Goal: Information Seeking & Learning: Learn about a topic

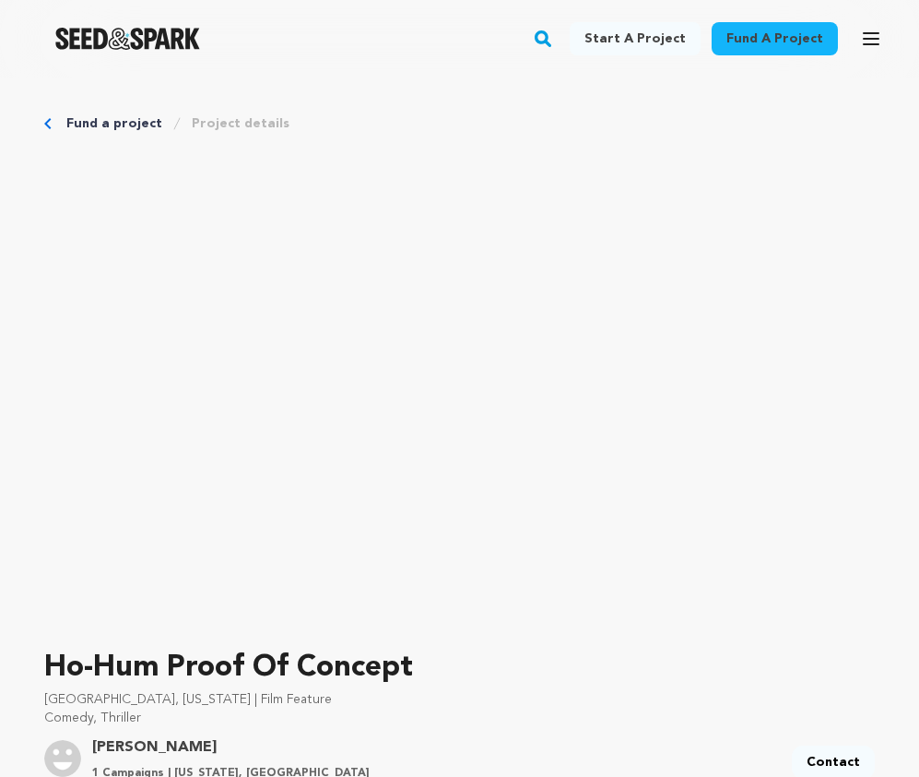
click at [266, 125] on link "Project details" at bounding box center [241, 123] width 98 height 18
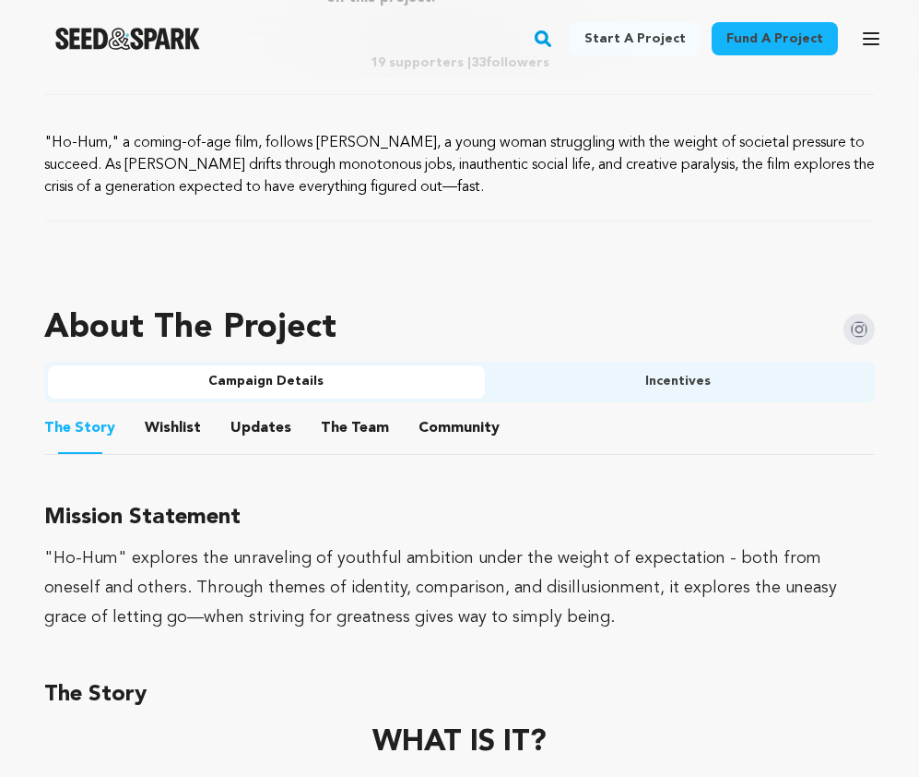
scroll to position [1151, 0]
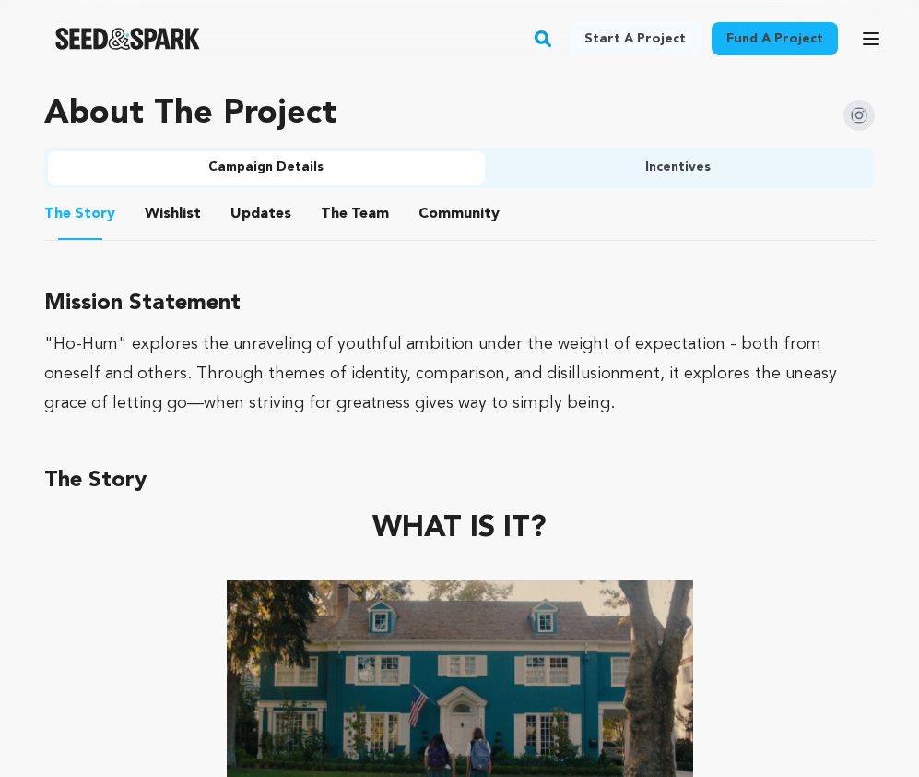
click at [349, 215] on button "The Team" at bounding box center [355, 218] width 44 height 44
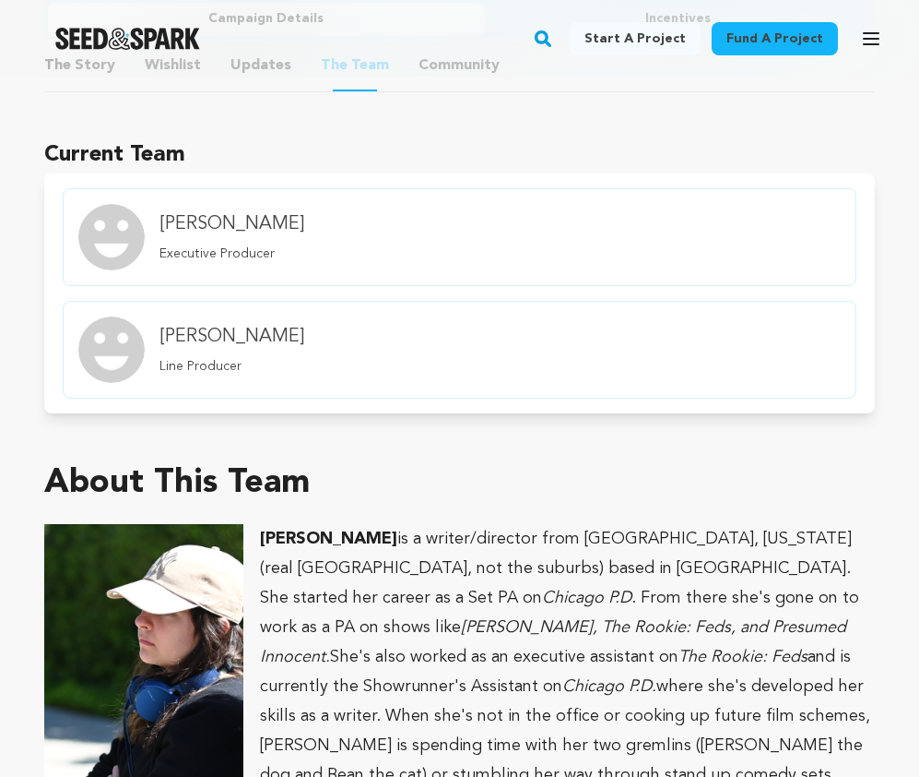
scroll to position [947, 0]
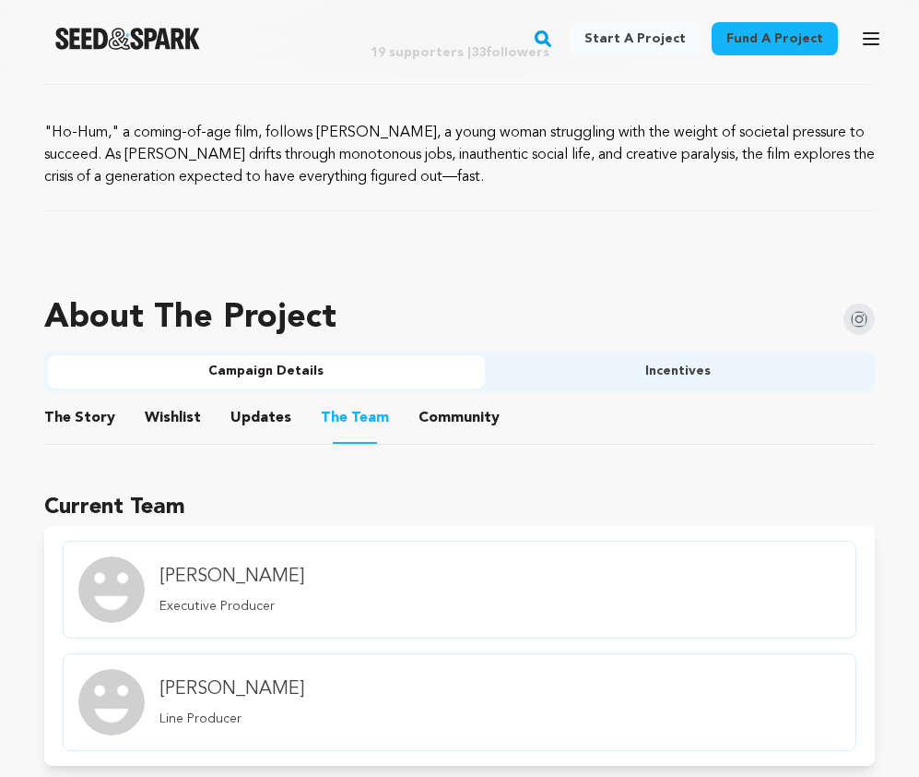
click at [75, 413] on button "The Story" at bounding box center [80, 421] width 44 height 44
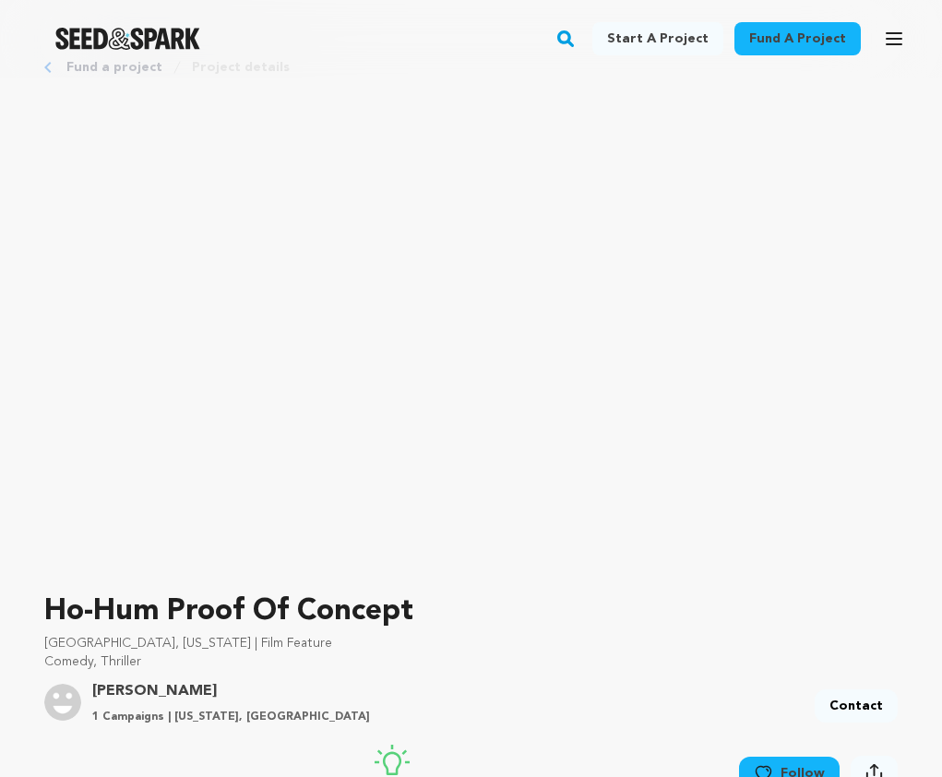
scroll to position [53, 0]
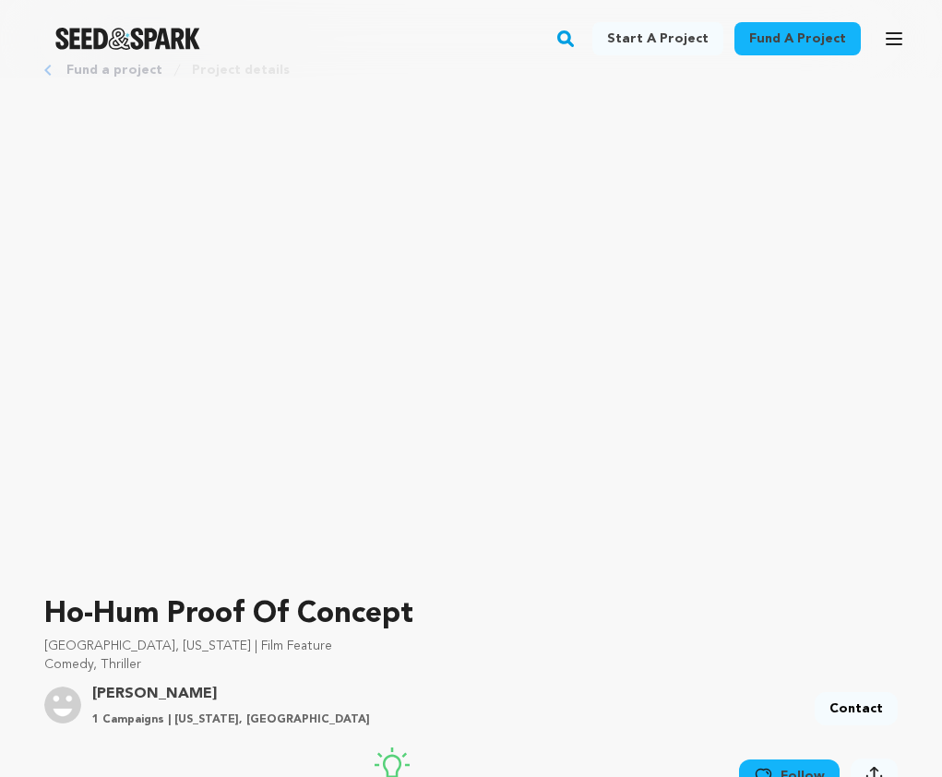
click at [61, 69] on div "Fund a project Start a project Search Login Sign up Start a project" at bounding box center [471, 38] width 942 height 77
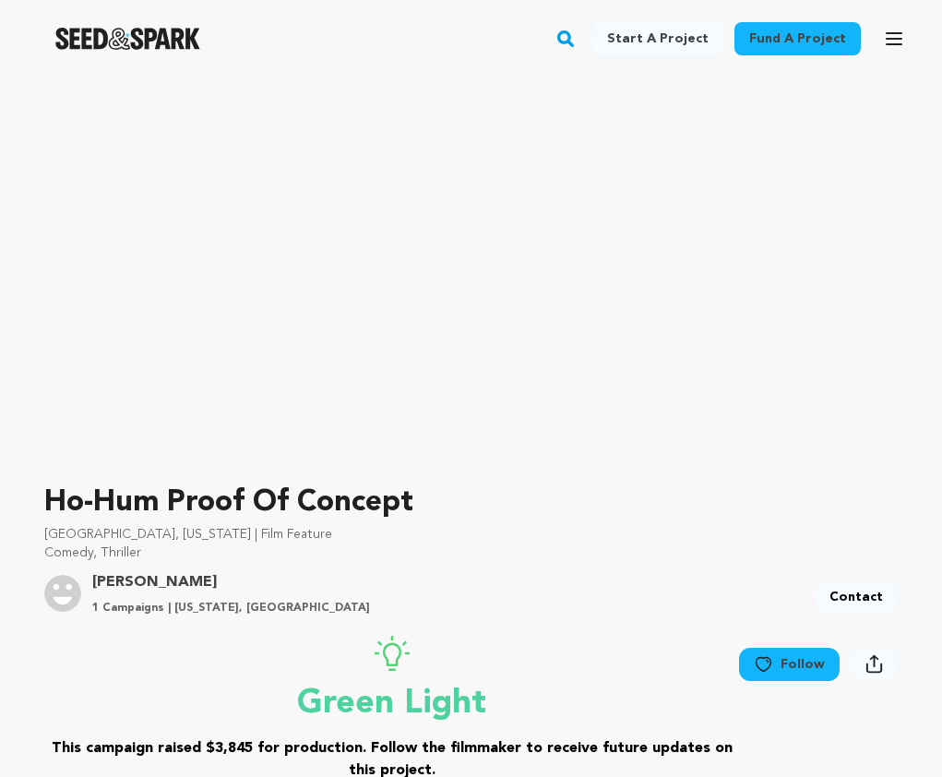
scroll to position [0, 0]
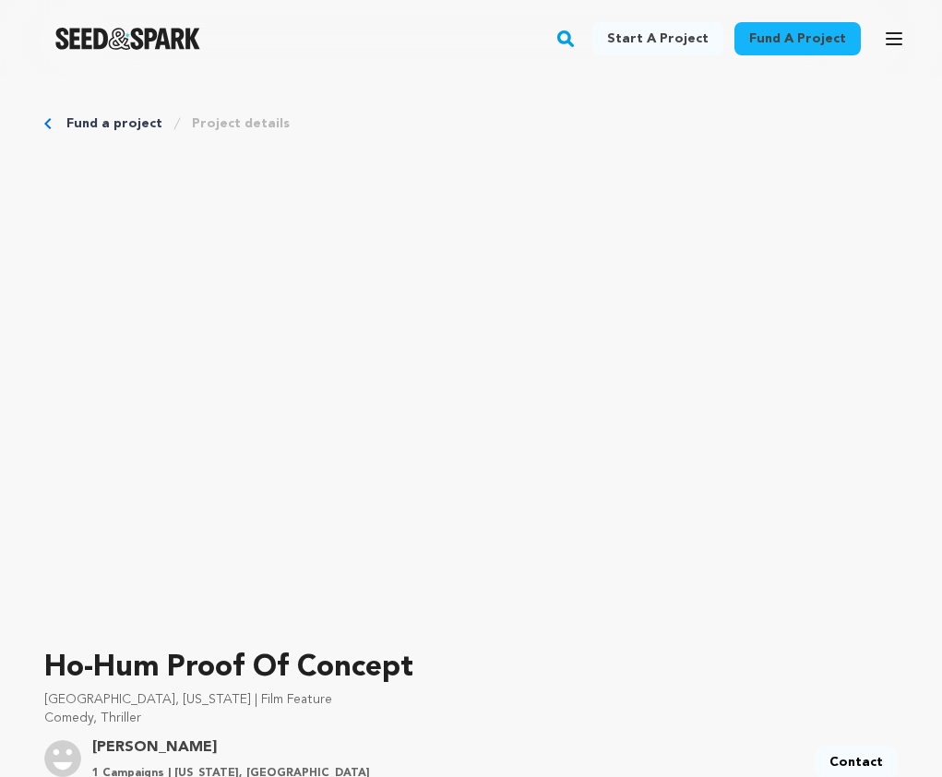
scroll to position [947, 0]
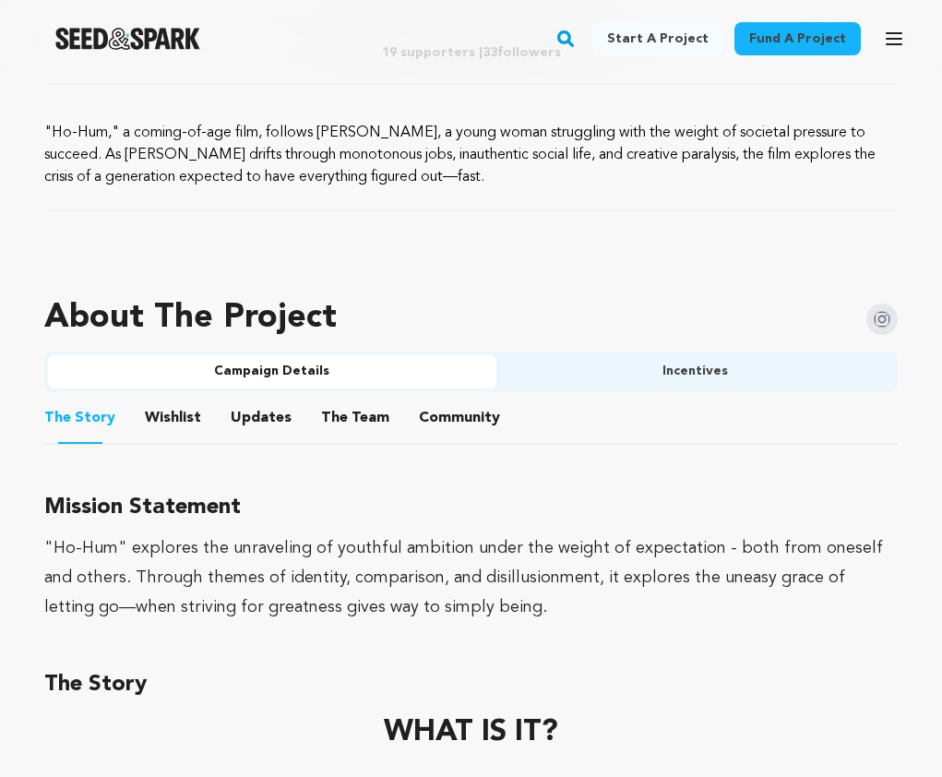
scroll to position [1151, 0]
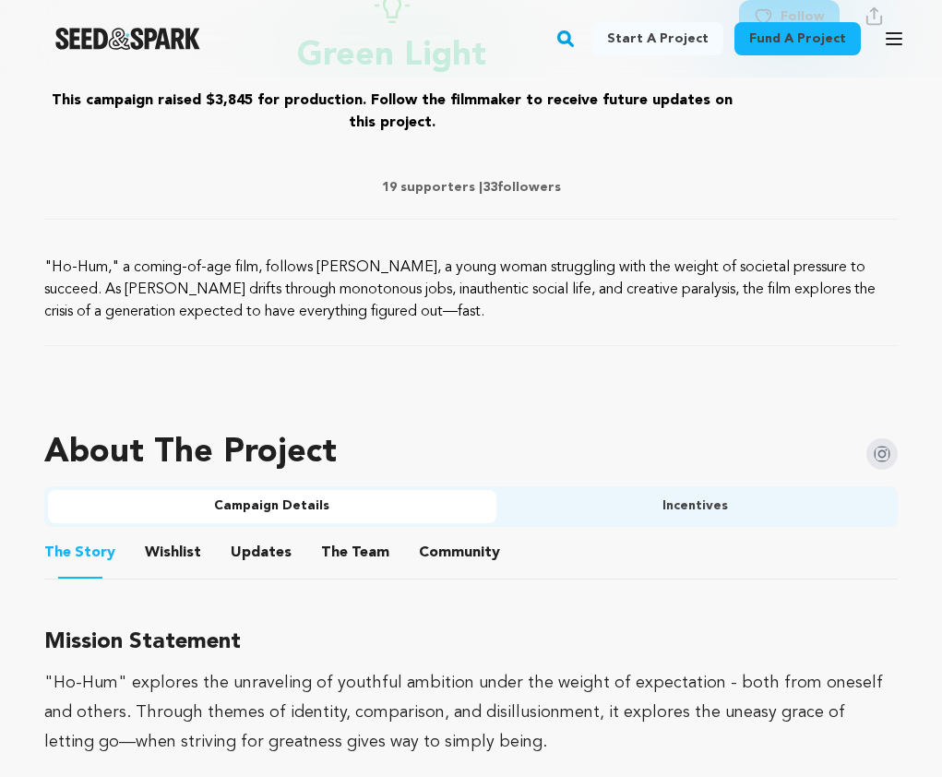
scroll to position [1022, 0]
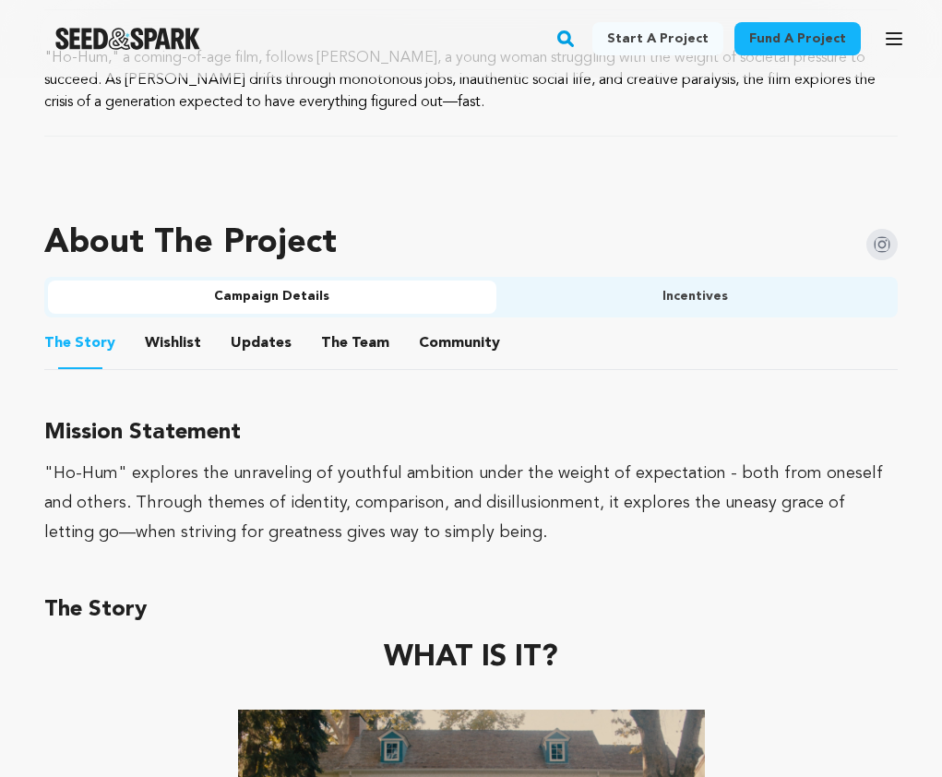
click at [337, 345] on button "The Team" at bounding box center [355, 347] width 44 height 44
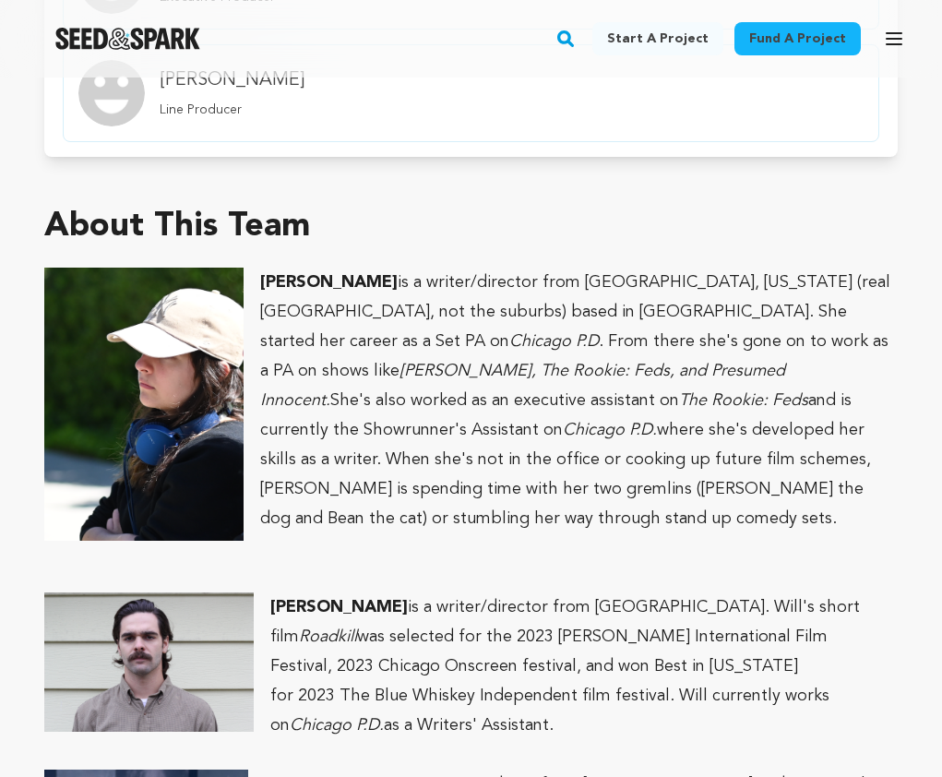
scroll to position [1557, 0]
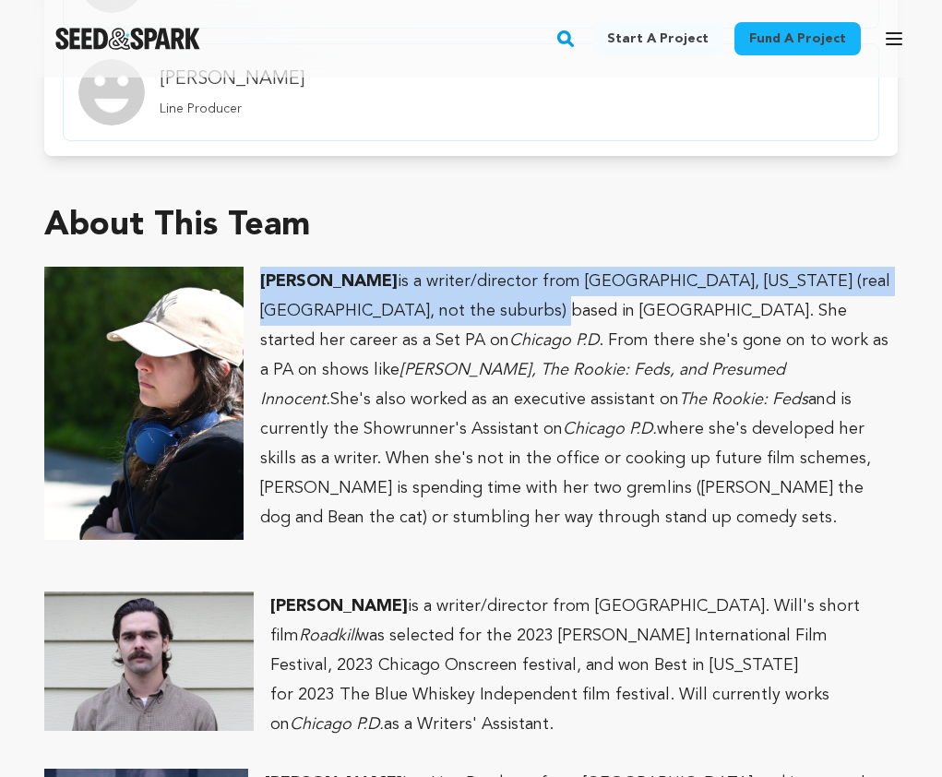
drag, startPoint x: 524, startPoint y: 313, endPoint x: 261, endPoint y: 280, distance: 264.8
click at [261, 279] on p "FRANCES HUTCHISON is a writer/director from Chicago, Illinois (real Chicago, no…" at bounding box center [470, 400] width 853 height 266
copy p "FRANCES HUTCHISON is a writer/director from Chicago, Illinois (real Chicago, no…"
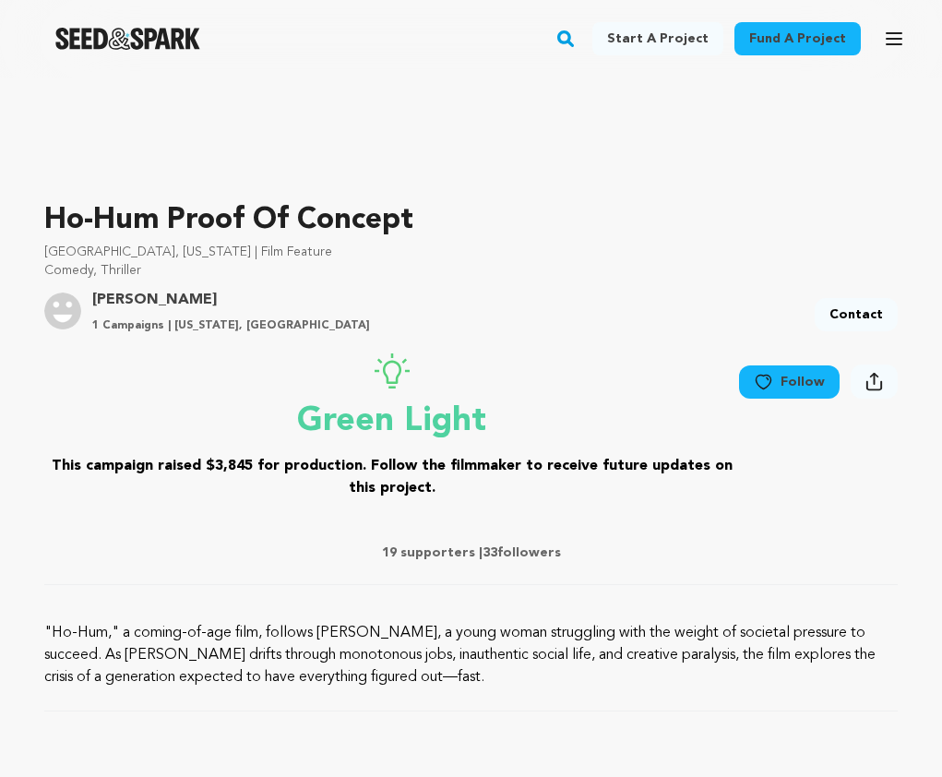
scroll to position [12, 0]
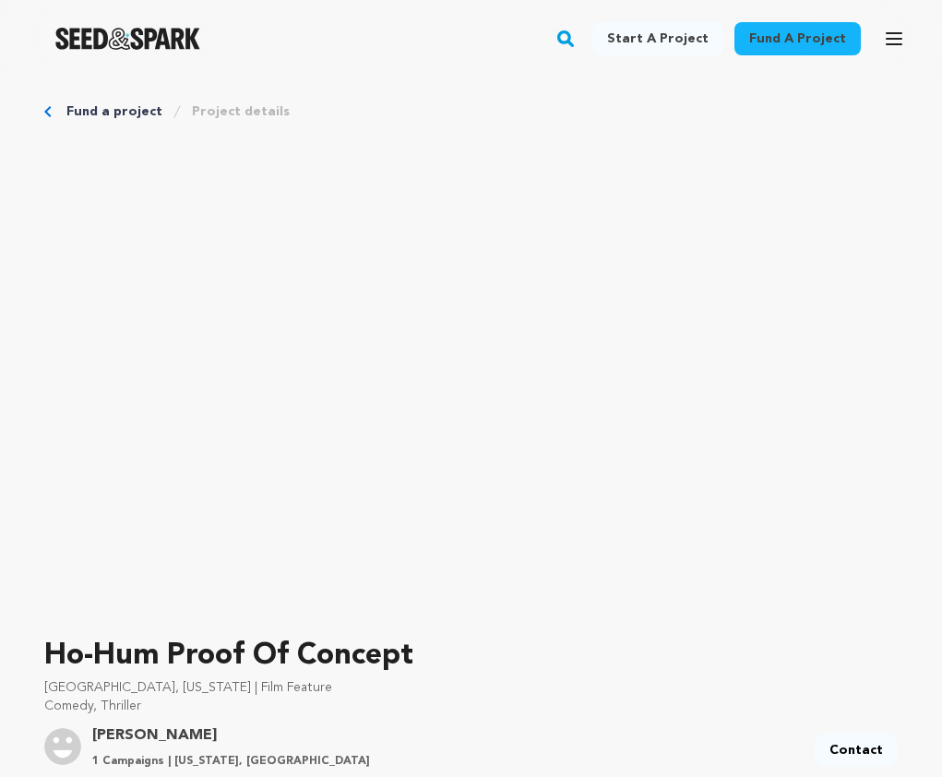
scroll to position [1022, 0]
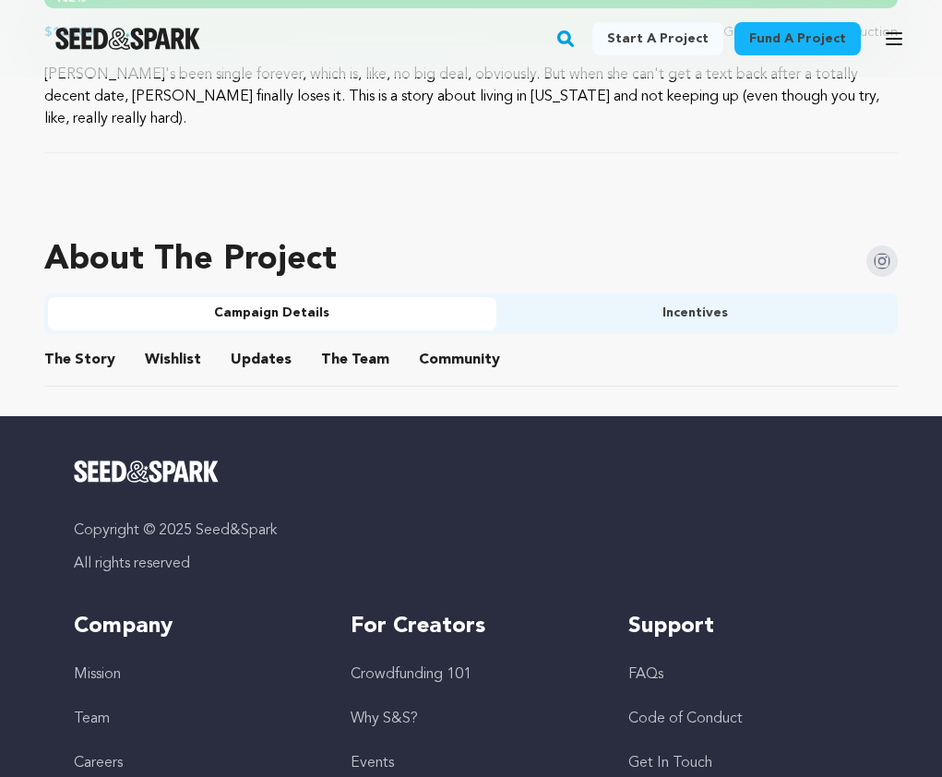
scroll to position [1031, 0]
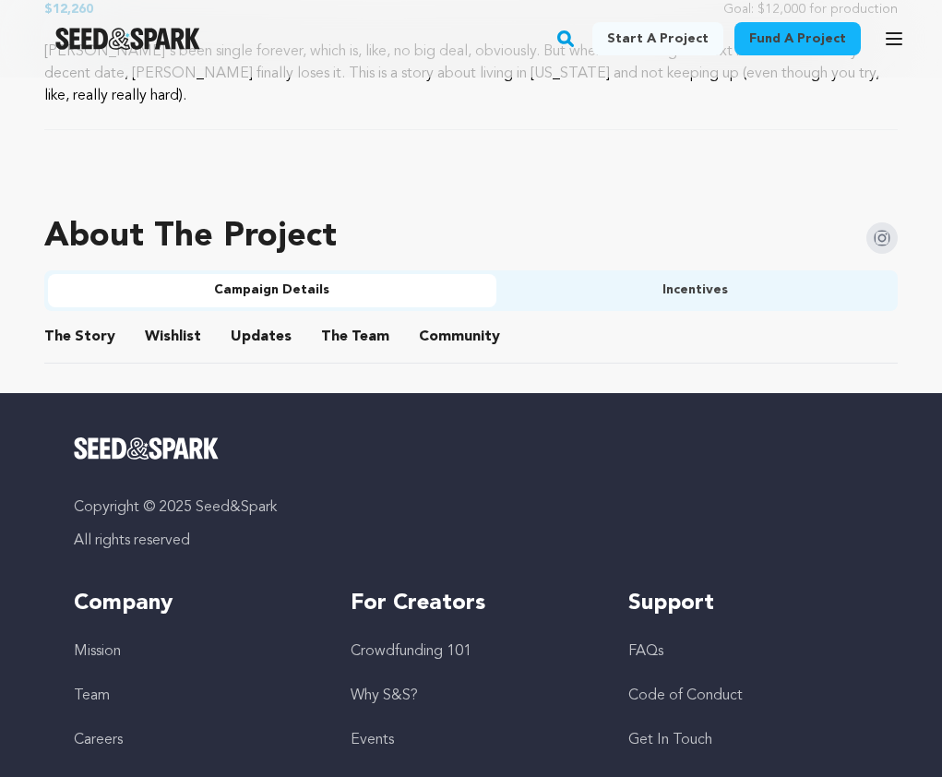
click at [97, 318] on button "The Story" at bounding box center [80, 340] width 44 height 44
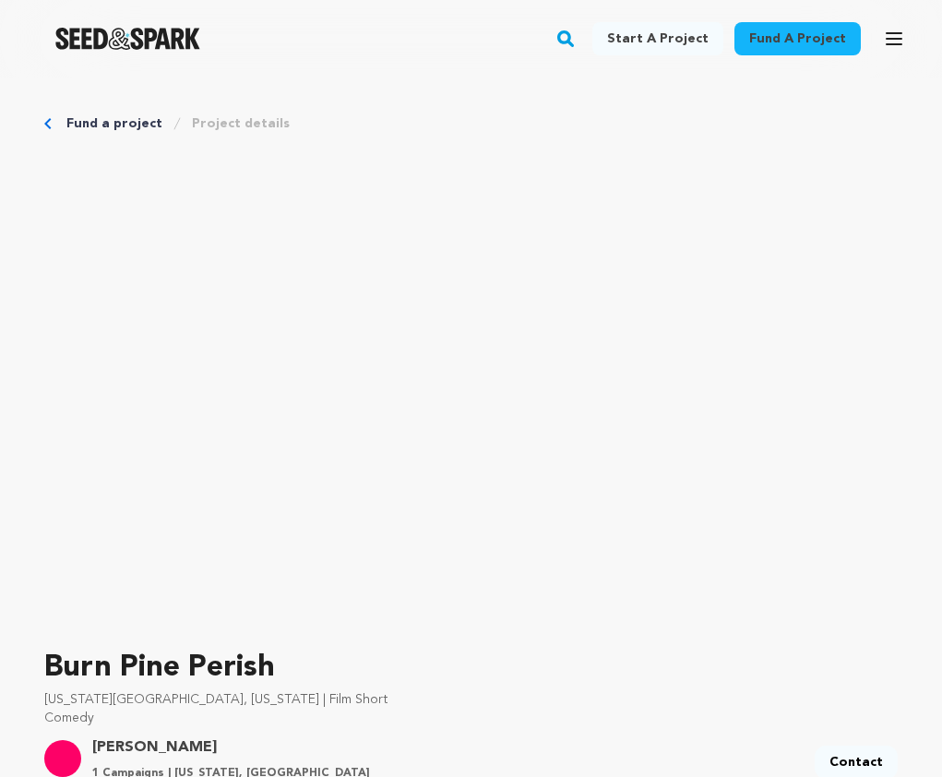
scroll to position [883, 0]
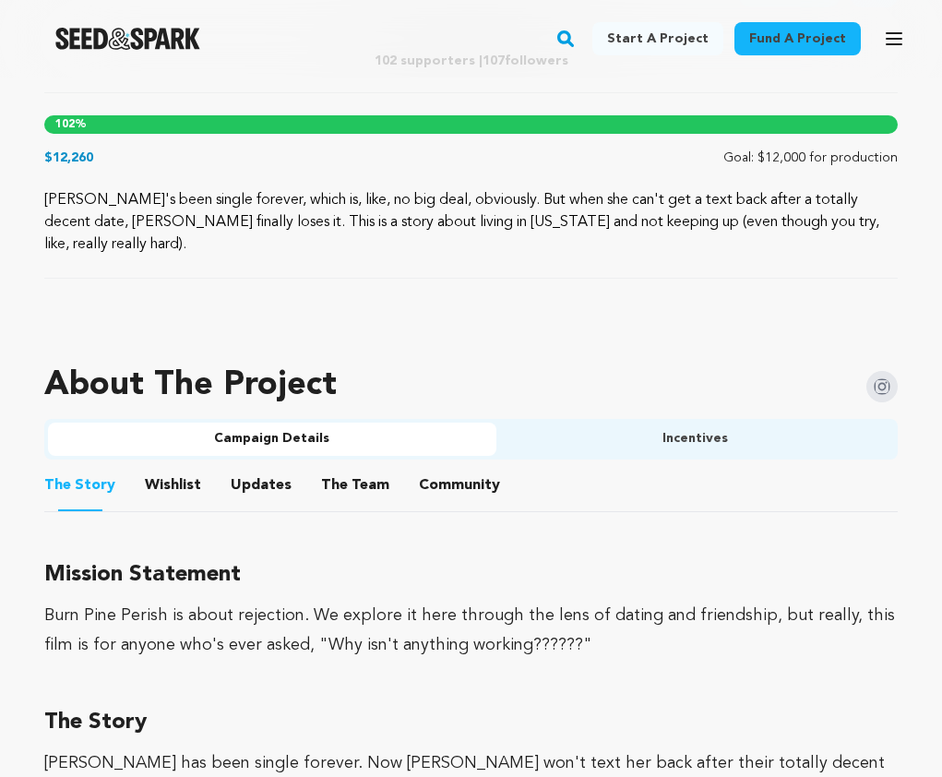
click at [157, 467] on button "Wishlist" at bounding box center [173, 489] width 44 height 44
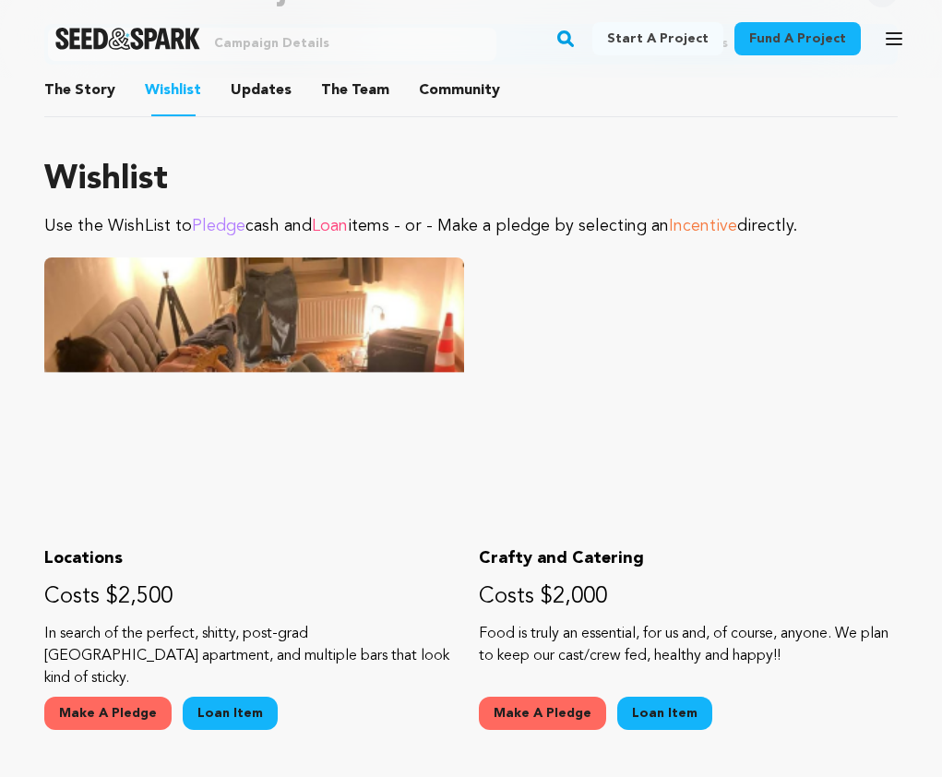
scroll to position [931, 0]
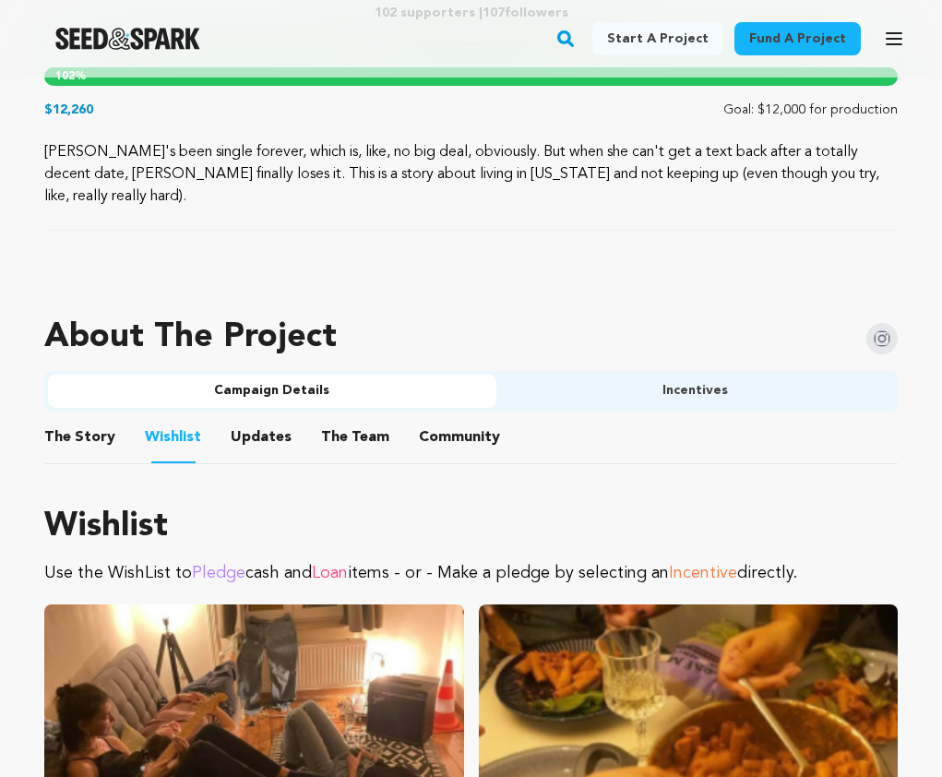
click at [351, 420] on button "The Team" at bounding box center [355, 441] width 44 height 44
